Goal: Task Accomplishment & Management: Manage account settings

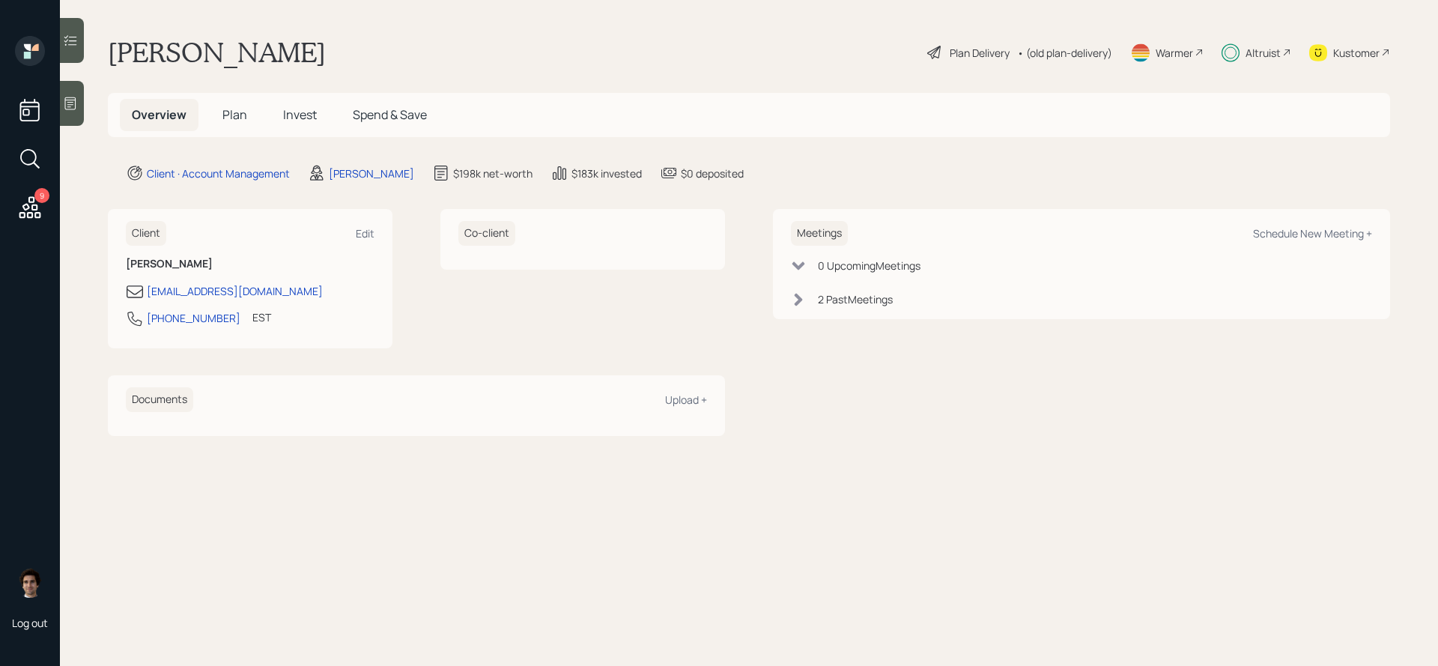
click at [291, 118] on span "Invest" at bounding box center [300, 114] width 34 height 16
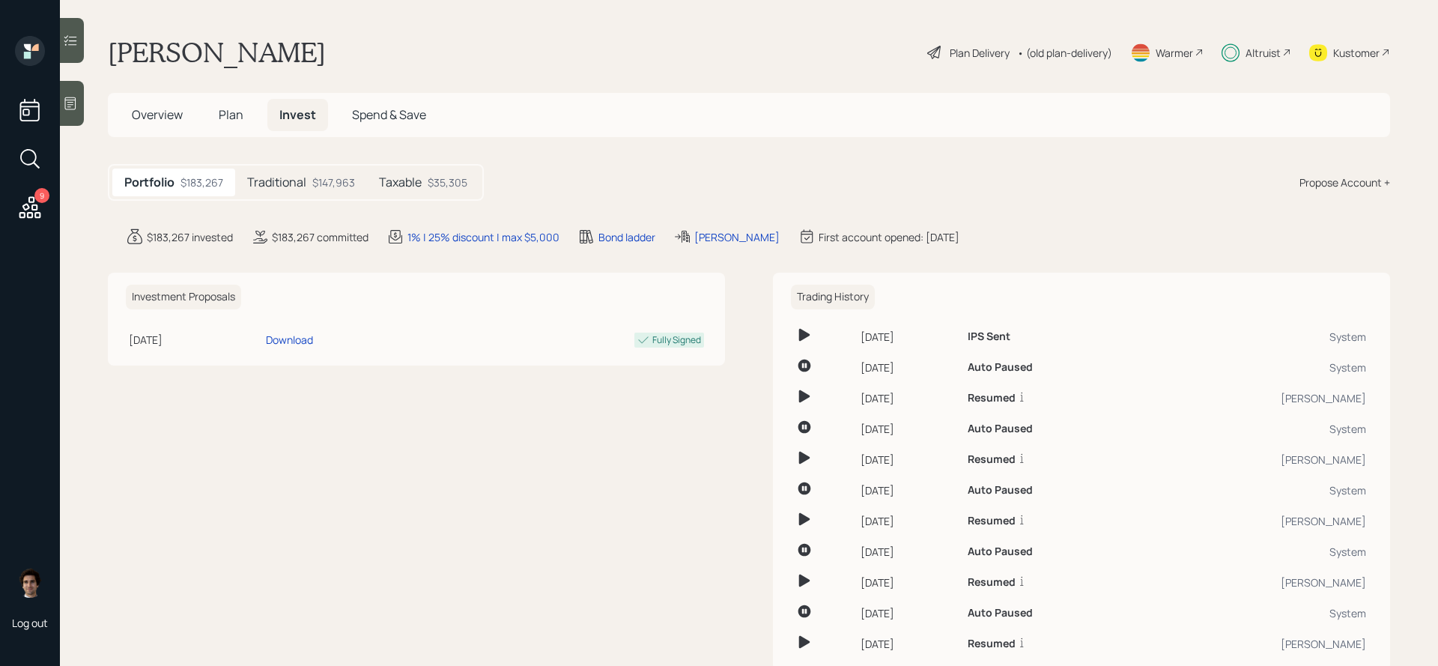
click at [307, 180] on div "Traditional $147,963" at bounding box center [301, 183] width 132 height 28
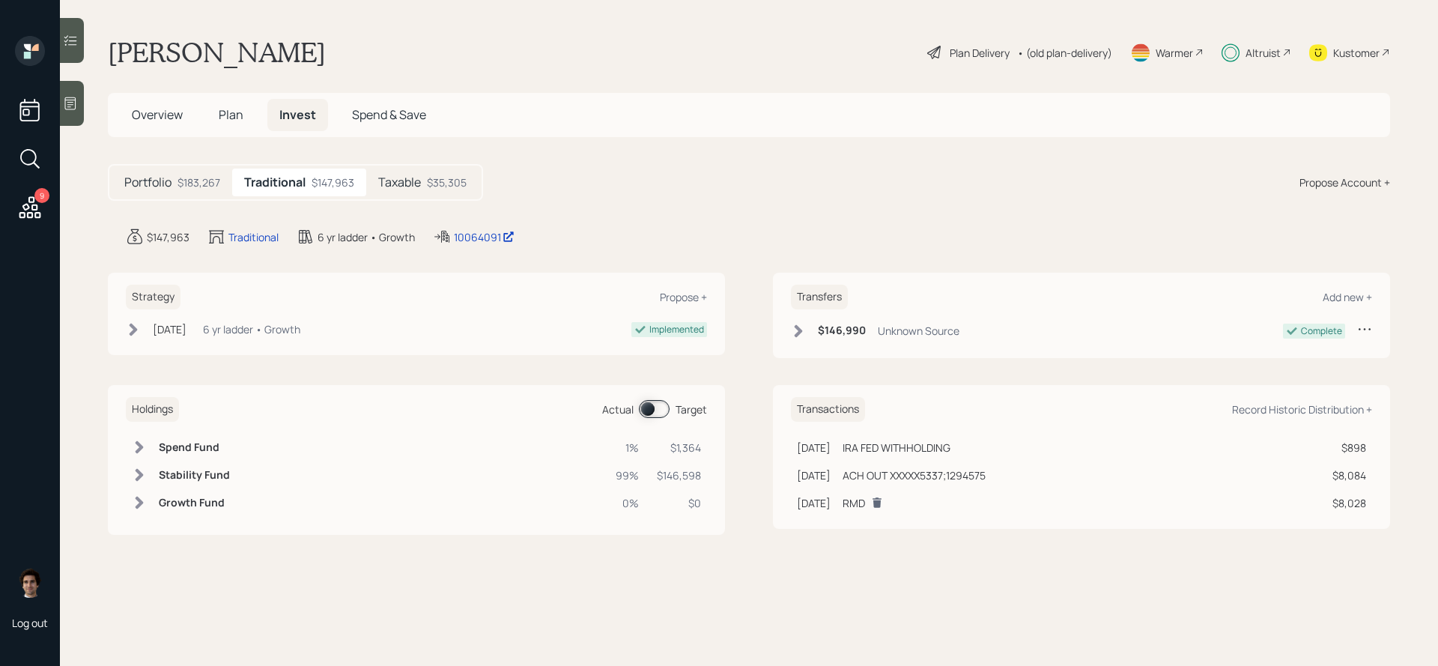
click at [472, 228] on div "10064091" at bounding box center [474, 237] width 82 height 18
click at [472, 235] on div "10064091" at bounding box center [484, 237] width 61 height 16
click at [225, 108] on span "Plan" at bounding box center [231, 114] width 25 height 16
